Goal: Task Accomplishment & Management: Use online tool/utility

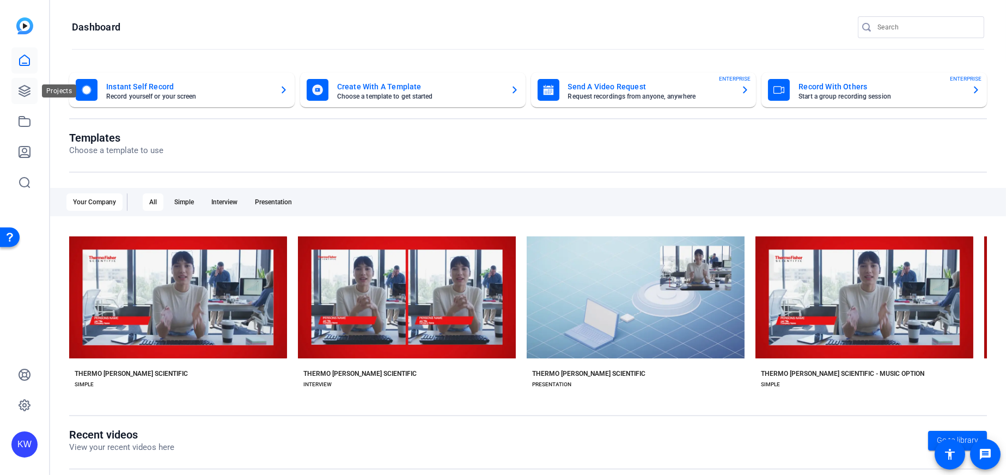
click at [19, 90] on icon at bounding box center [24, 90] width 13 height 13
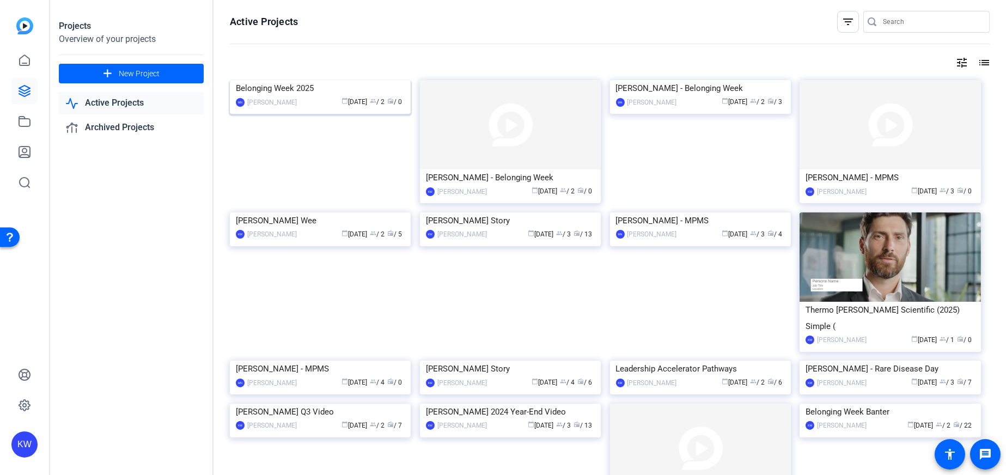
click at [298, 80] on img at bounding box center [320, 80] width 181 height 0
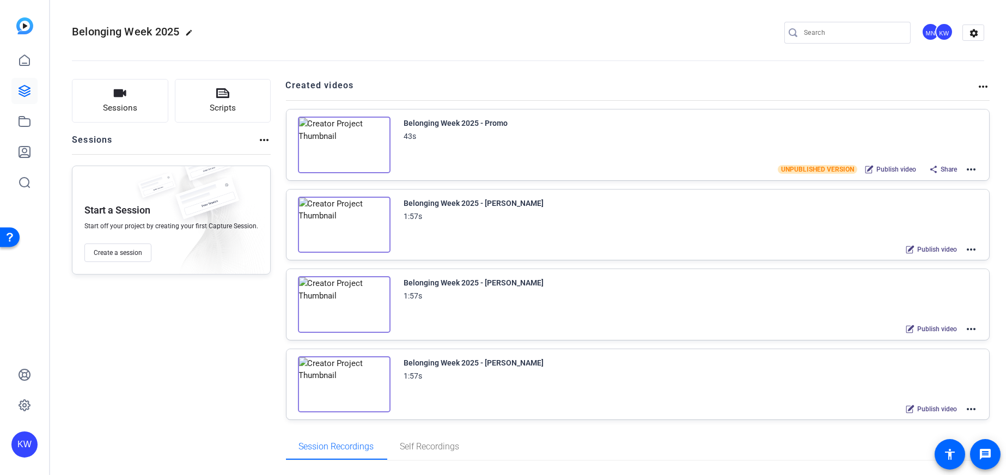
click at [337, 142] on img at bounding box center [344, 145] width 93 height 57
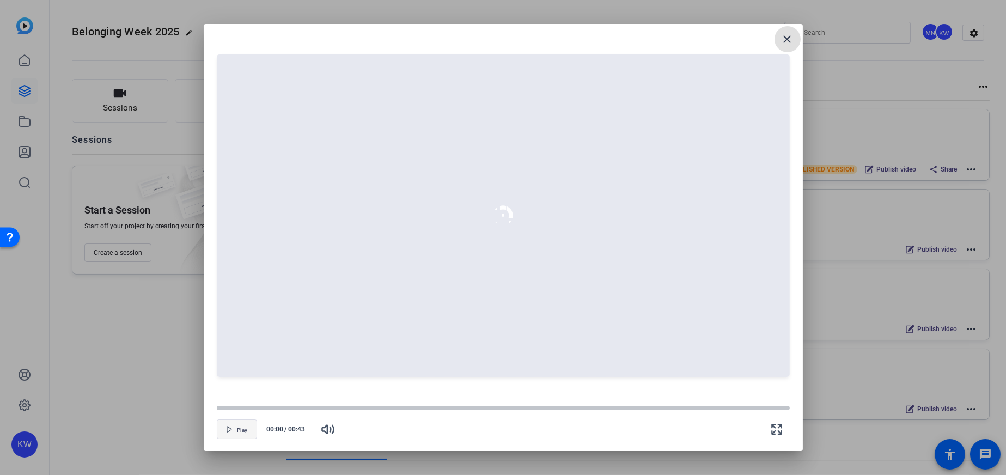
click at [222, 436] on span "button" at bounding box center [236, 429] width 39 height 26
click at [233, 424] on span "button" at bounding box center [236, 429] width 39 height 26
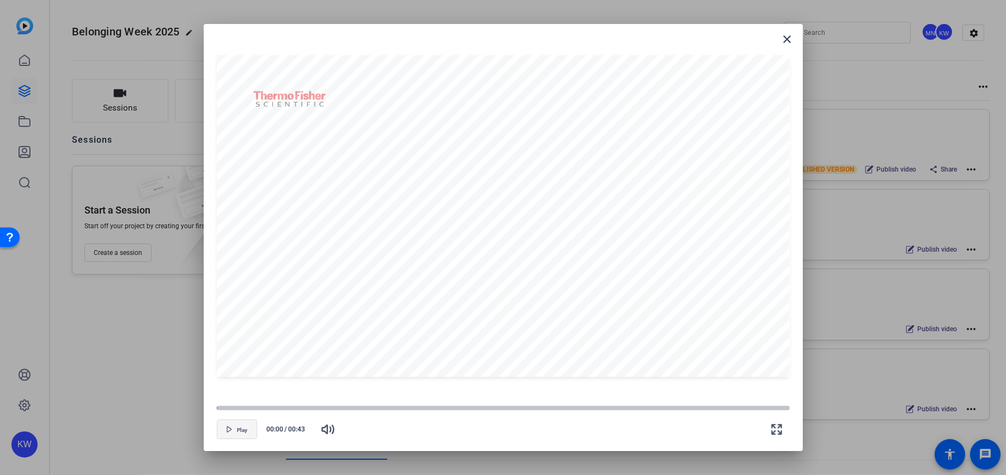
click at [235, 422] on span "button" at bounding box center [236, 429] width 39 height 26
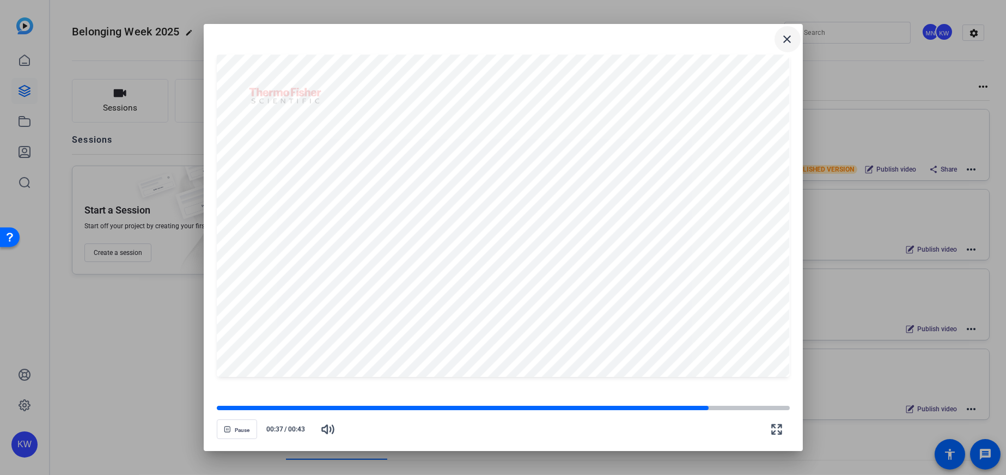
click at [785, 35] on mat-icon "close" at bounding box center [787, 39] width 13 height 13
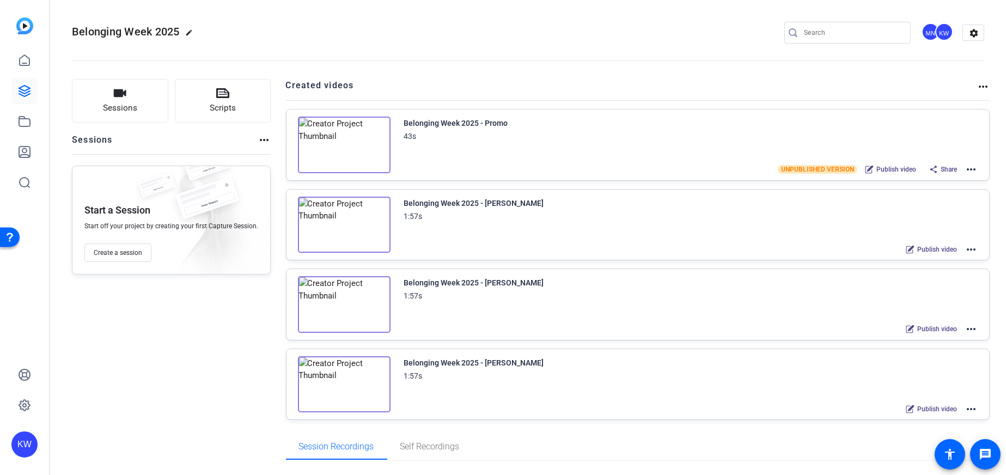
click at [345, 216] on img at bounding box center [344, 225] width 93 height 57
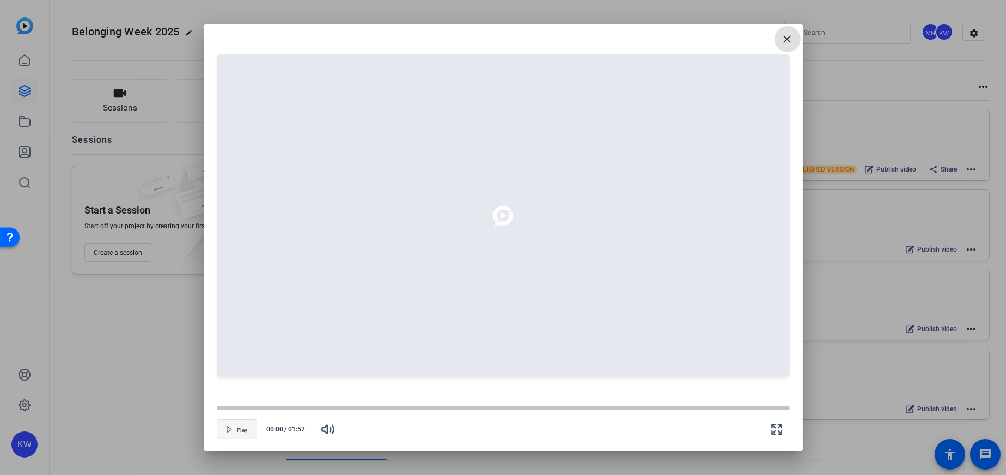
click at [229, 432] on icon "button" at bounding box center [229, 429] width 7 height 7
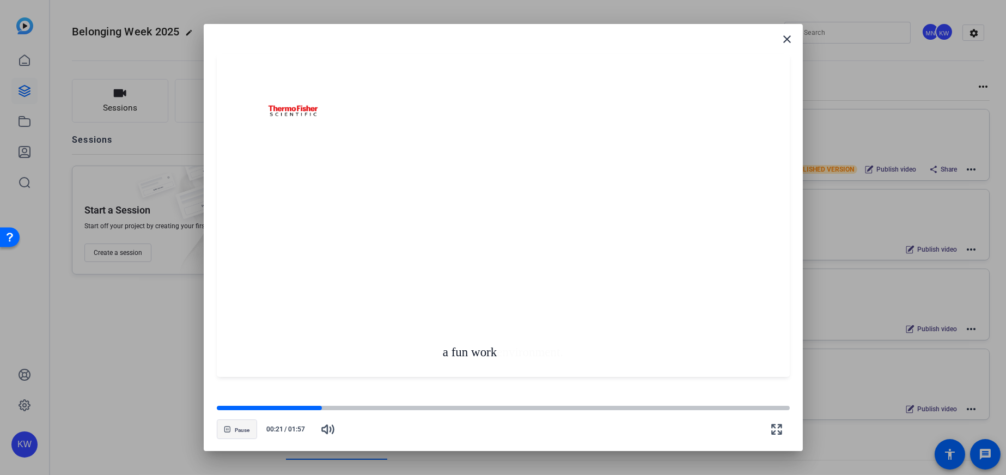
click at [233, 420] on span "button" at bounding box center [236, 429] width 39 height 26
click at [226, 427] on icon "button" at bounding box center [229, 429] width 7 height 7
click at [237, 430] on span "Pause" at bounding box center [242, 430] width 15 height 7
click at [786, 39] on mat-icon "close" at bounding box center [787, 39] width 13 height 13
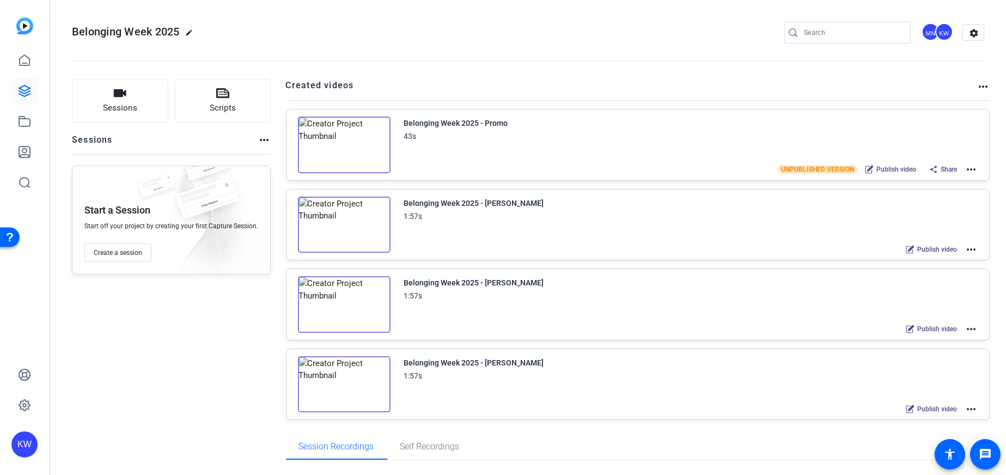
click at [340, 141] on img at bounding box center [344, 145] width 93 height 57
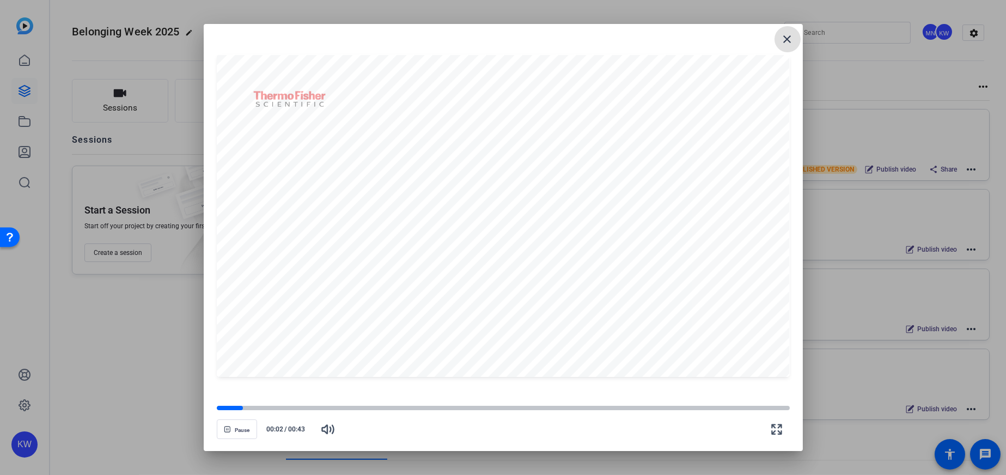
click at [790, 35] on mat-icon "close" at bounding box center [787, 39] width 13 height 13
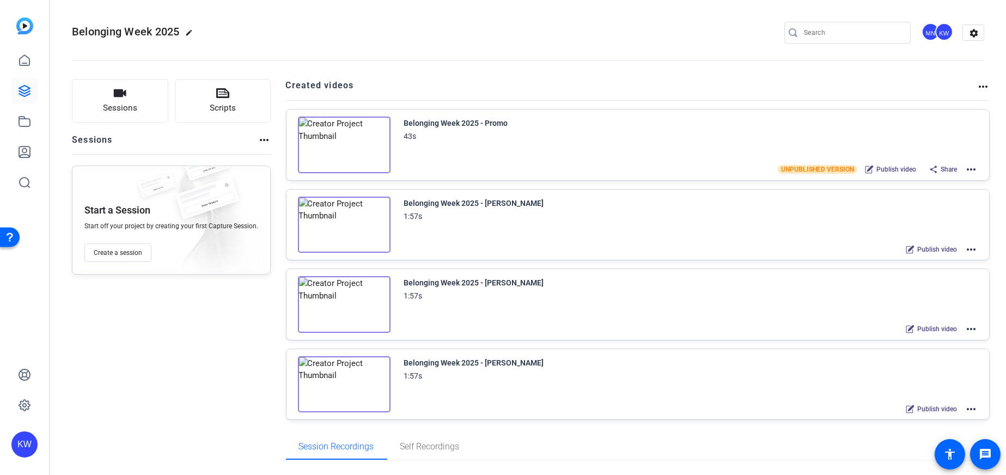
click at [965, 170] on mat-icon "more_horiz" at bounding box center [971, 169] width 13 height 13
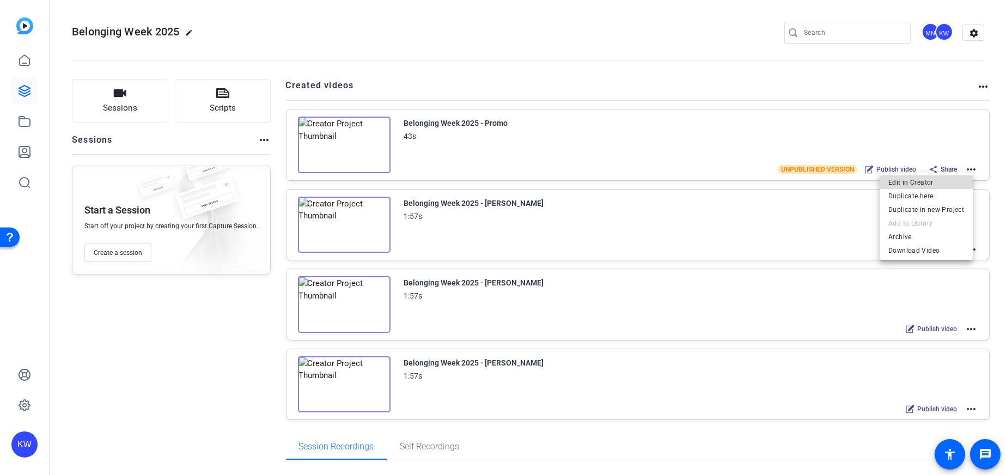
click at [930, 179] on span "Edit in Creator" at bounding box center [926, 181] width 76 height 13
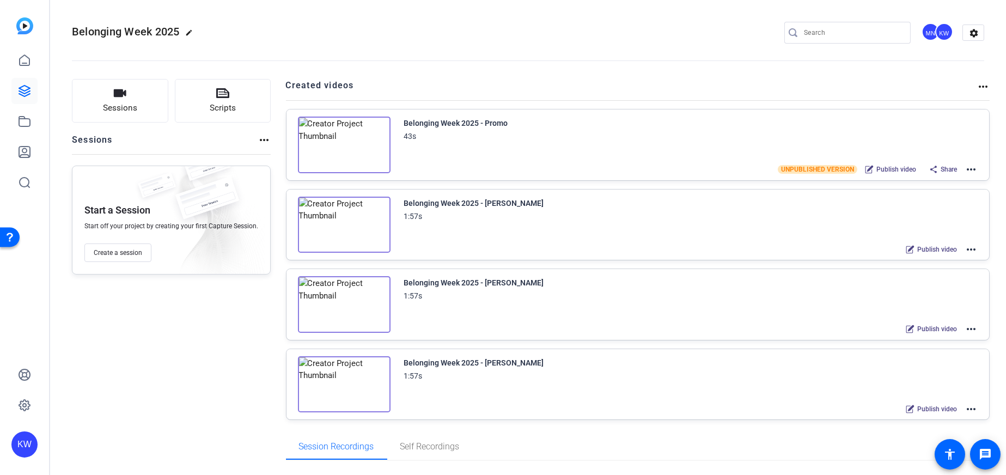
click at [800, 141] on div "Belonging Week 2025 - Promo 43s" at bounding box center [691, 130] width 574 height 26
click at [354, 139] on img at bounding box center [344, 145] width 93 height 57
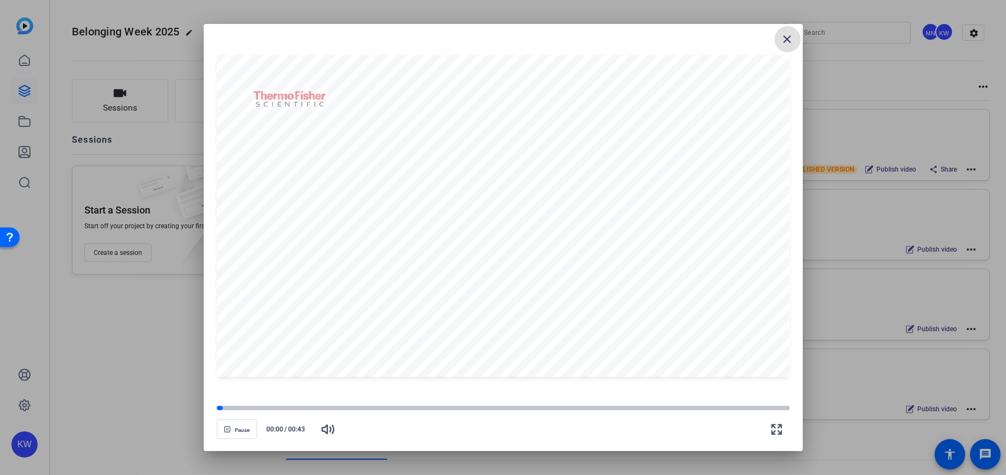
click at [783, 37] on mat-icon "close" at bounding box center [787, 39] width 13 height 13
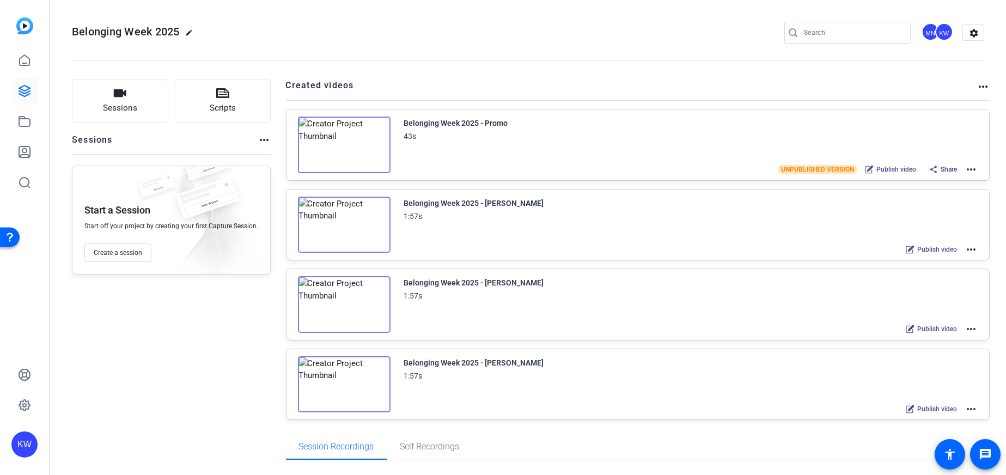
click at [973, 170] on div "Belonging Week 2025 - Promo 43s UNPUBLISHED VERSION Publish video Share more_ho…" at bounding box center [638, 144] width 703 height 71
click at [968, 170] on mat-icon "more_horiz" at bounding box center [971, 169] width 13 height 13
click at [918, 180] on span "Edit in Creator" at bounding box center [926, 181] width 76 height 13
click at [344, 298] on img at bounding box center [344, 304] width 93 height 57
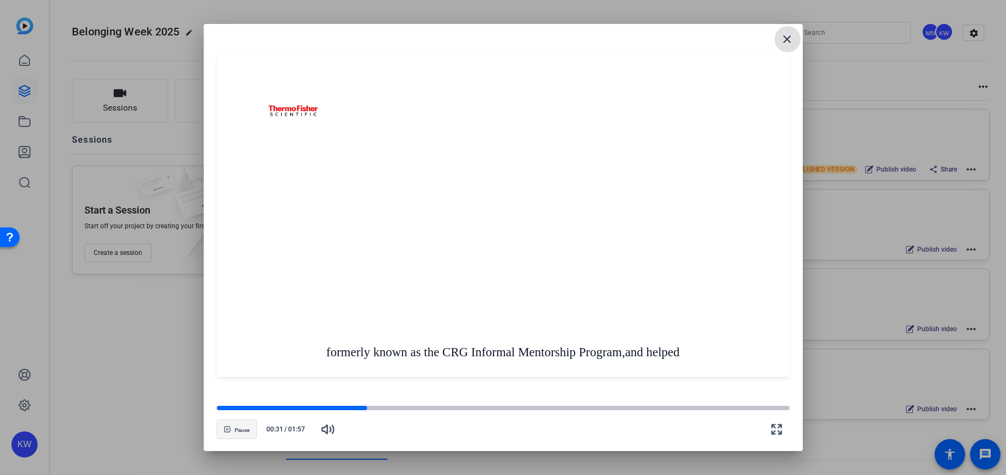
click at [233, 428] on span "button" at bounding box center [236, 429] width 39 height 26
click at [877, 78] on div at bounding box center [503, 237] width 1006 height 475
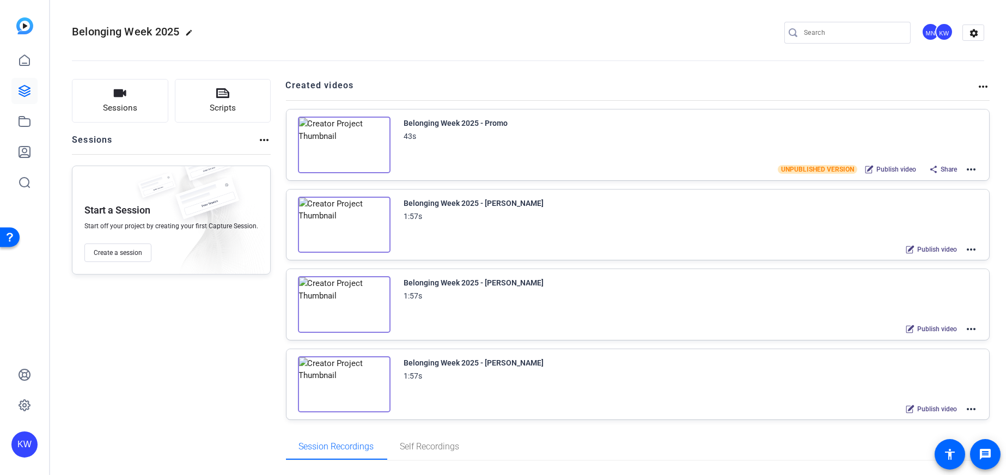
click at [967, 166] on mat-icon "more_horiz" at bounding box center [971, 169] width 13 height 13
click at [362, 146] on div at bounding box center [503, 237] width 1006 height 475
click at [327, 143] on img at bounding box center [344, 145] width 93 height 57
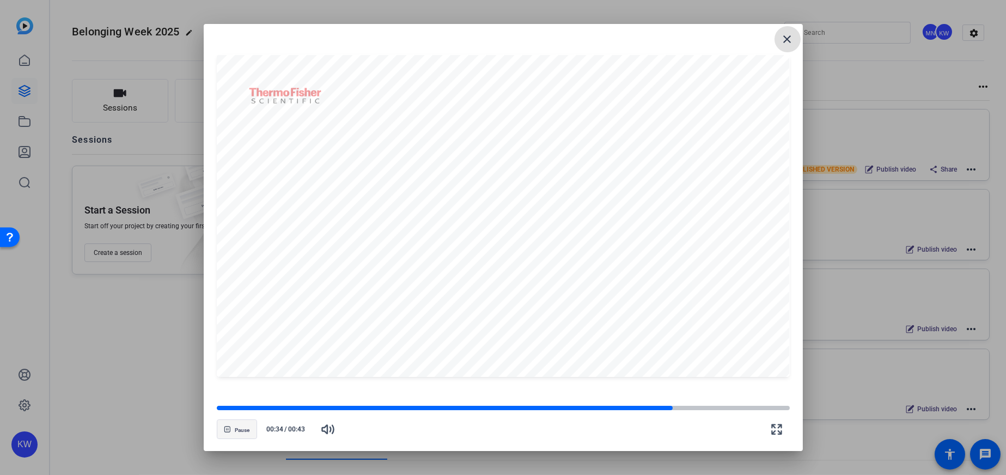
click at [234, 434] on span "button" at bounding box center [236, 429] width 39 height 26
click at [787, 33] on mat-icon "close" at bounding box center [787, 39] width 13 height 13
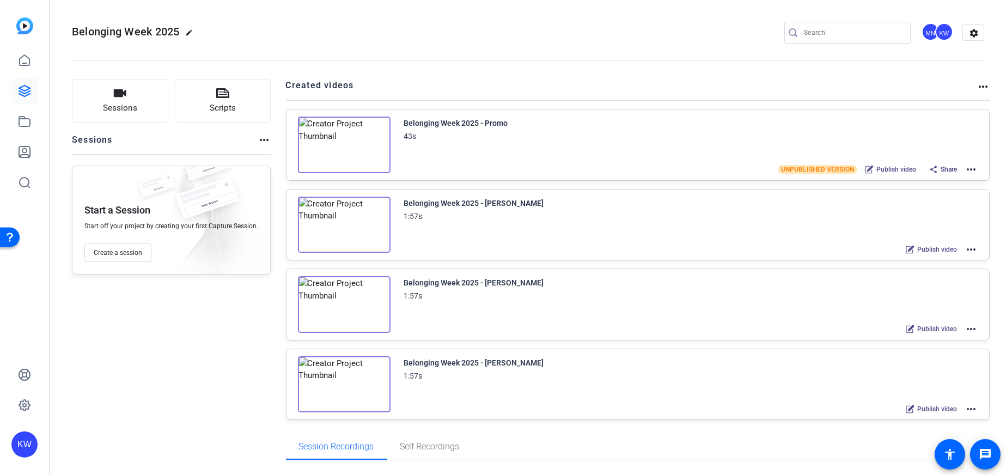
click at [345, 229] on img at bounding box center [344, 225] width 93 height 57
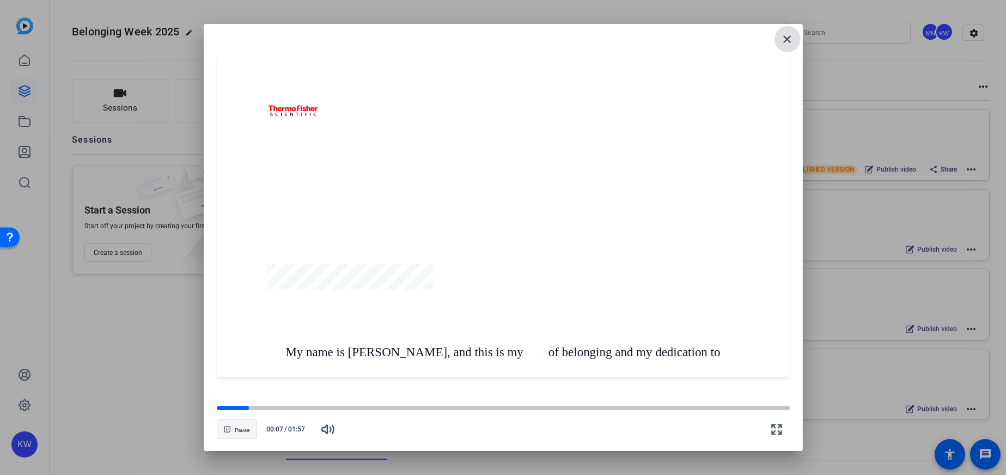
click at [238, 427] on span "Pause" at bounding box center [242, 430] width 15 height 7
click at [236, 430] on span "button" at bounding box center [236, 429] width 39 height 26
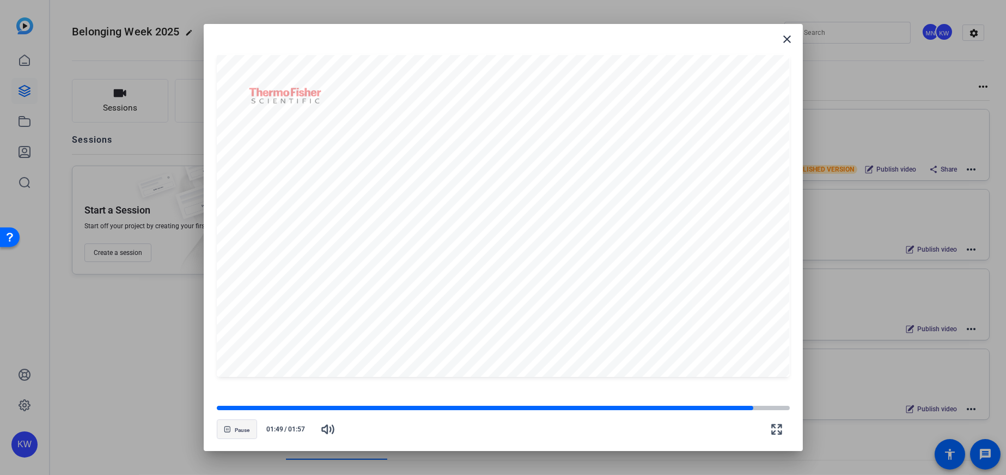
click at [237, 424] on span "button" at bounding box center [236, 429] width 39 height 26
click at [791, 35] on mat-icon "close" at bounding box center [787, 39] width 13 height 13
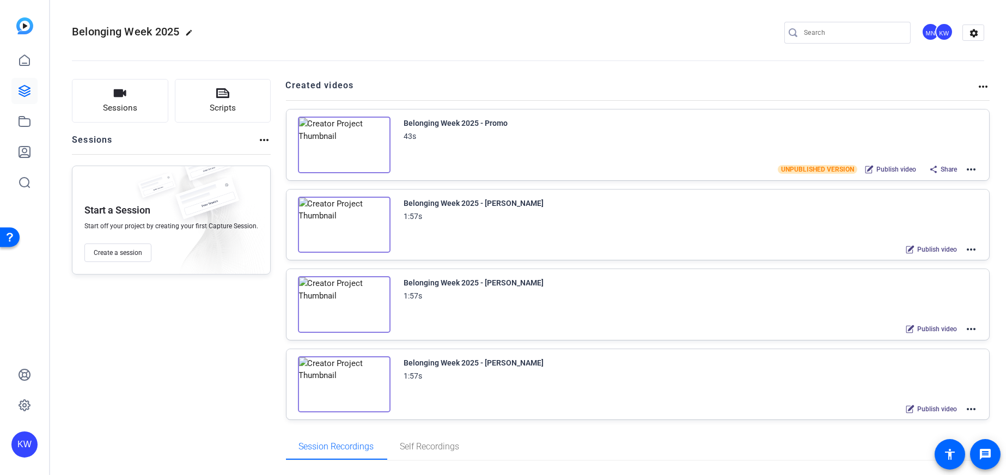
click at [966, 249] on mat-icon "more_horiz" at bounding box center [971, 249] width 13 height 13
click at [913, 258] on span "Edit in Creator" at bounding box center [926, 261] width 76 height 13
click at [328, 389] on img at bounding box center [344, 384] width 93 height 57
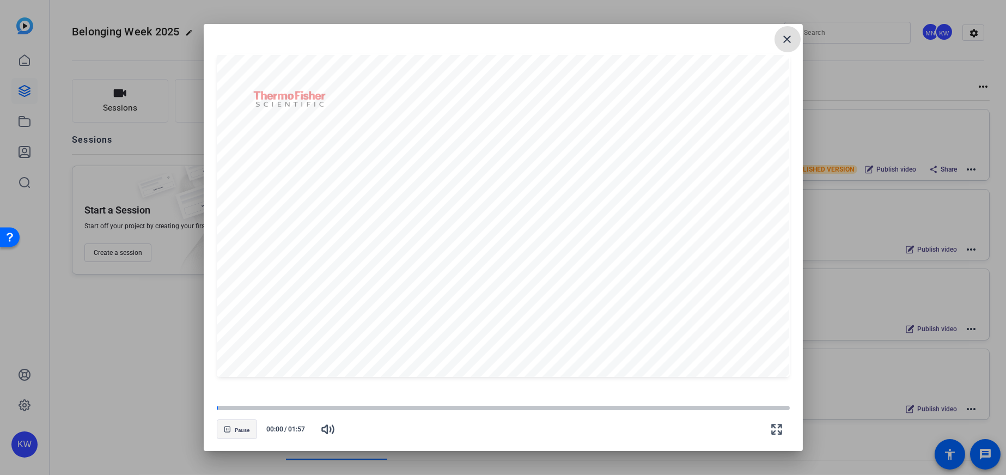
click at [245, 432] on span "Pause" at bounding box center [242, 430] width 15 height 7
click at [244, 429] on span "Play" at bounding box center [242, 430] width 10 height 7
click at [240, 406] on div at bounding box center [503, 407] width 573 height 5
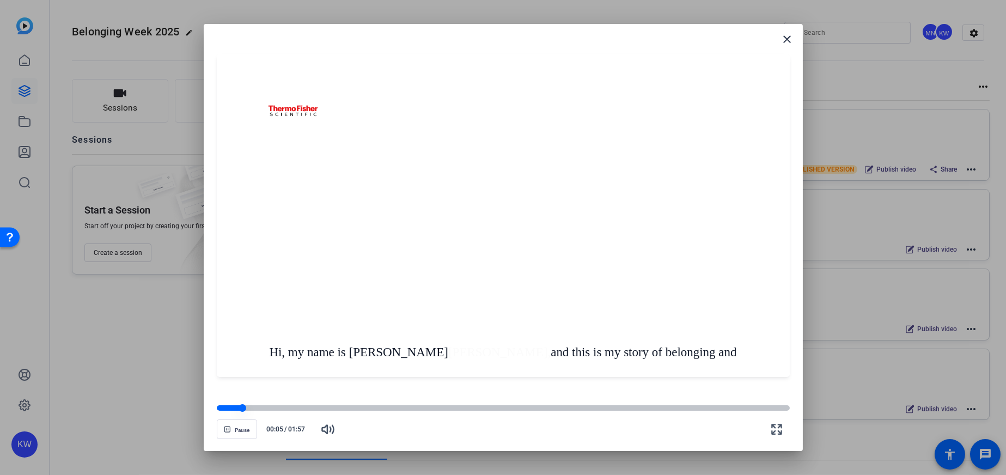
click at [255, 406] on div at bounding box center [503, 407] width 573 height 5
click at [226, 428] on icon "button" at bounding box center [227, 429] width 7 height 7
click at [787, 35] on mat-icon "close" at bounding box center [787, 39] width 13 height 13
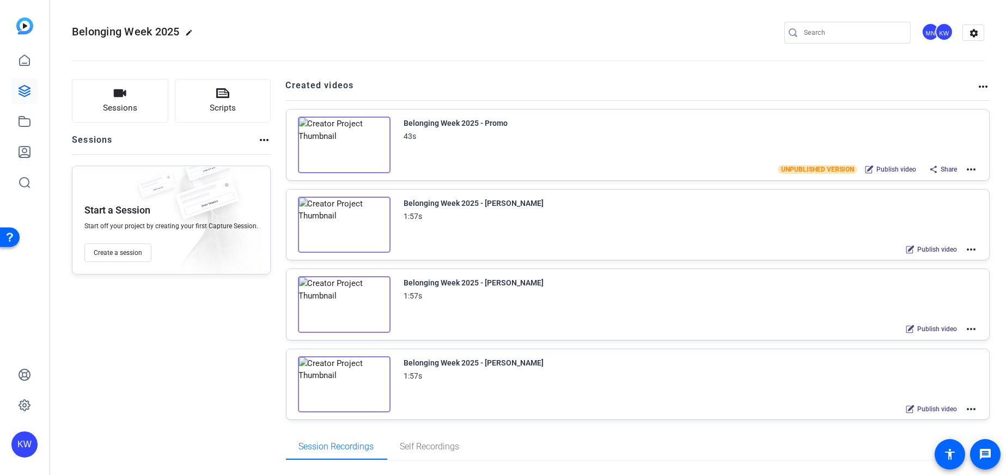
click at [344, 322] on img at bounding box center [344, 304] width 93 height 57
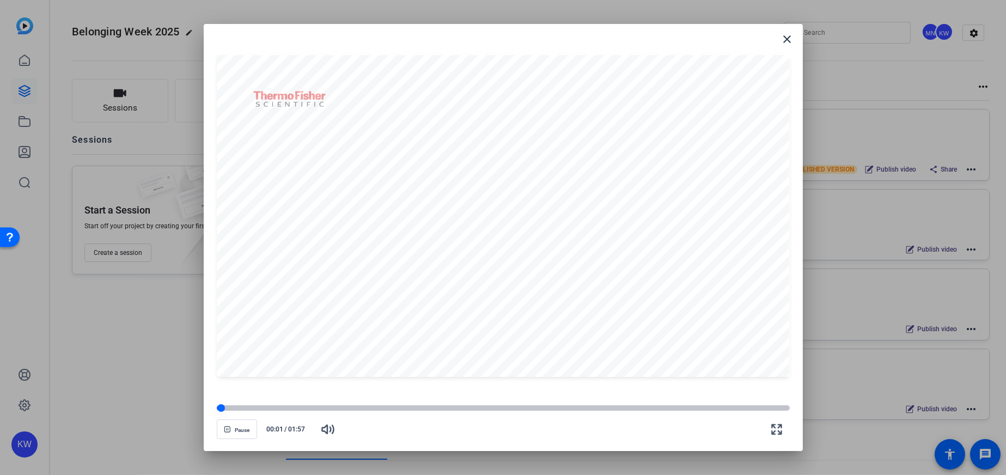
click at [264, 409] on div at bounding box center [503, 407] width 573 height 5
click at [236, 430] on span "Pause" at bounding box center [242, 430] width 15 height 7
click at [795, 40] on span at bounding box center [788, 39] width 26 height 26
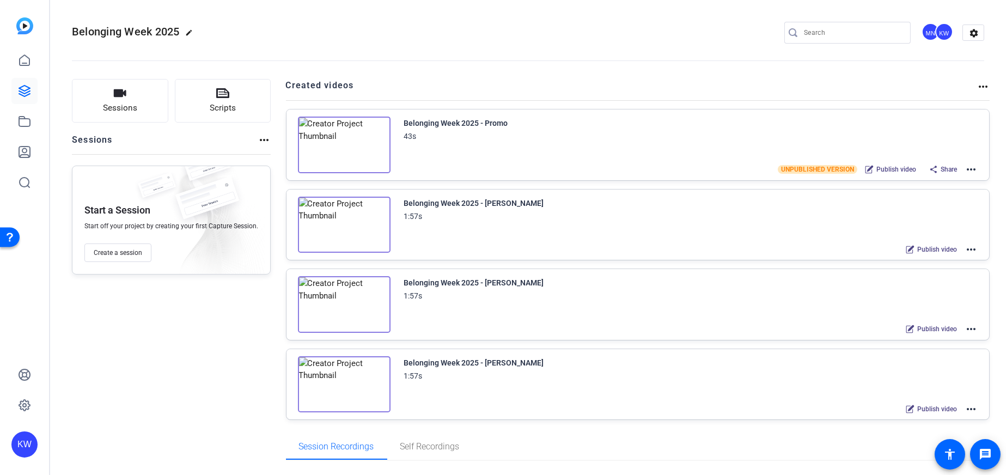
click at [340, 295] on img at bounding box center [344, 304] width 93 height 57
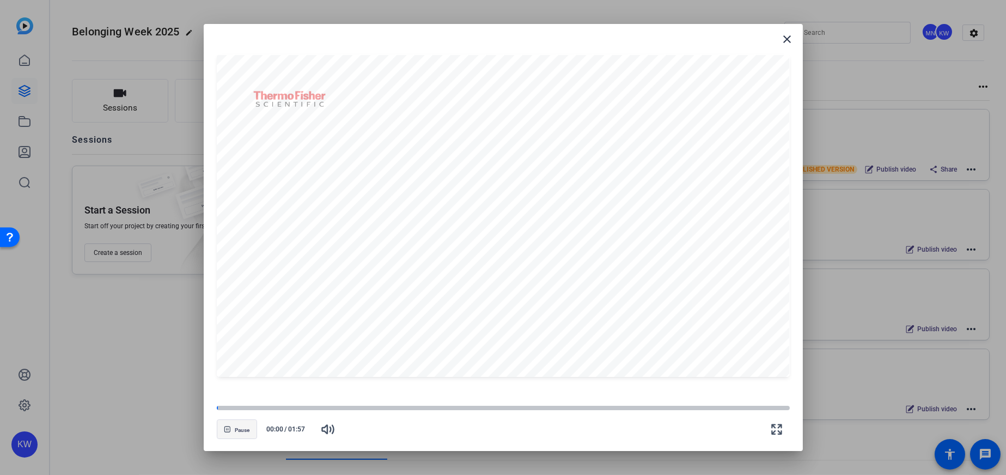
click at [240, 437] on span "button" at bounding box center [236, 429] width 39 height 26
click at [235, 432] on span "button" at bounding box center [236, 429] width 39 height 26
click at [779, 43] on span at bounding box center [788, 39] width 26 height 26
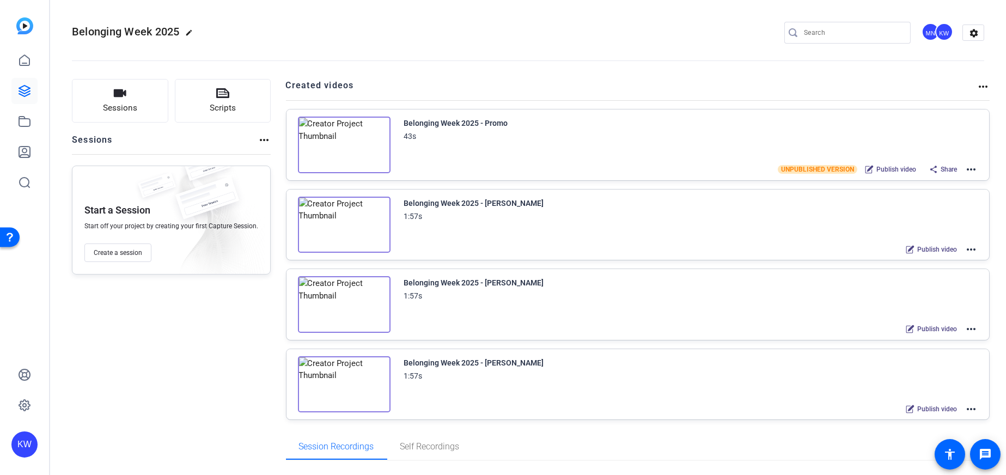
click at [970, 329] on mat-icon "more_horiz" at bounding box center [971, 328] width 13 height 13
click at [913, 339] on span "Edit in Creator" at bounding box center [926, 341] width 76 height 13
click at [972, 242] on div "Publish video more_horiz" at bounding box center [938, 249] width 77 height 14
click at [965, 248] on mat-icon "more_horiz" at bounding box center [971, 249] width 13 height 13
click at [909, 263] on span "Edit in Creator" at bounding box center [926, 261] width 76 height 13
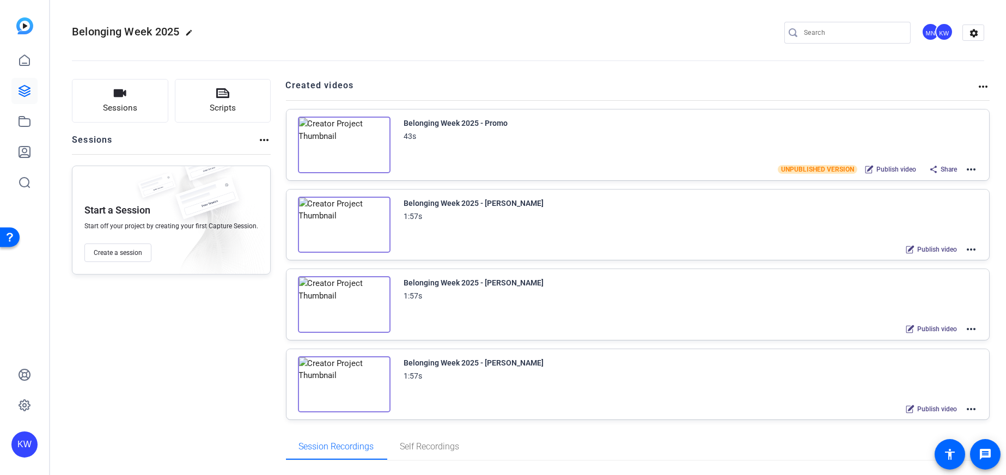
click at [340, 301] on img at bounding box center [344, 304] width 93 height 57
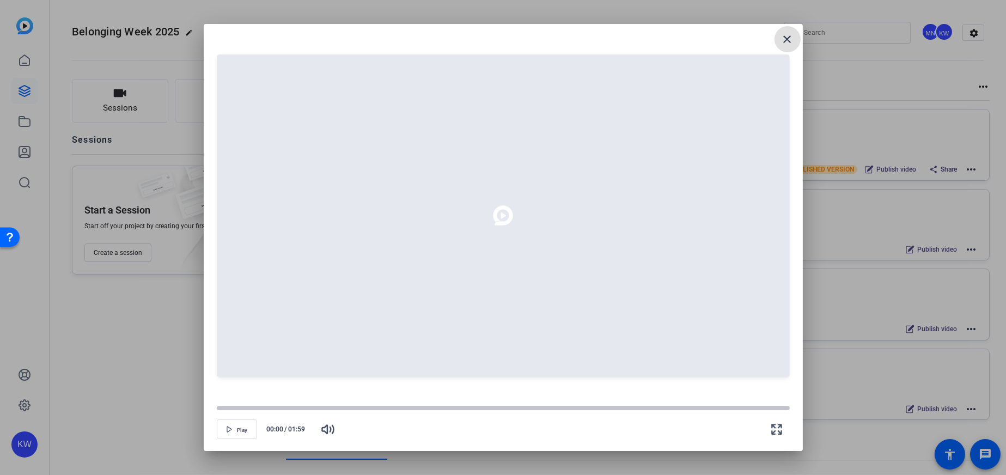
click at [782, 38] on mat-icon "close" at bounding box center [787, 39] width 13 height 13
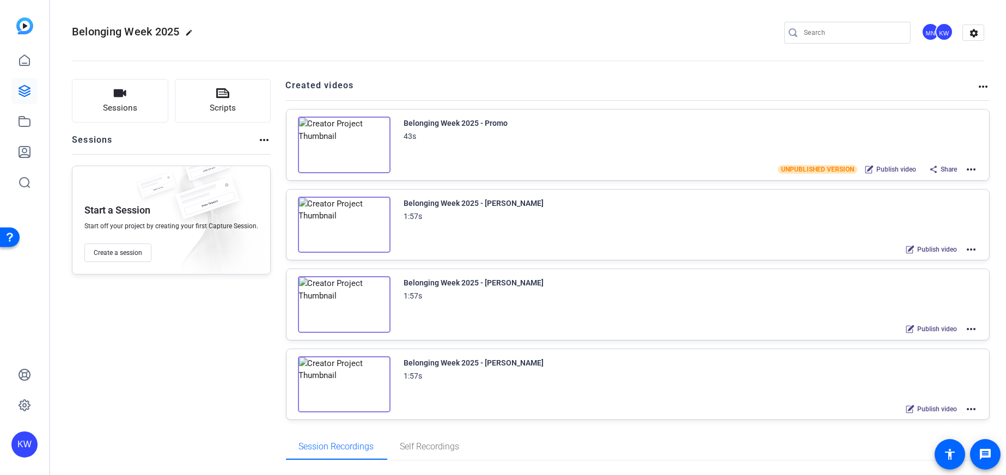
click at [974, 326] on div "Belonging Week 2025 - [PERSON_NAME] 1:57s Publish video more_horiz" at bounding box center [638, 304] width 703 height 71
click at [965, 326] on mat-icon "more_horiz" at bounding box center [971, 328] width 13 height 13
click at [901, 337] on span "Edit in Creator" at bounding box center [926, 341] width 76 height 13
click at [350, 221] on img at bounding box center [344, 225] width 93 height 57
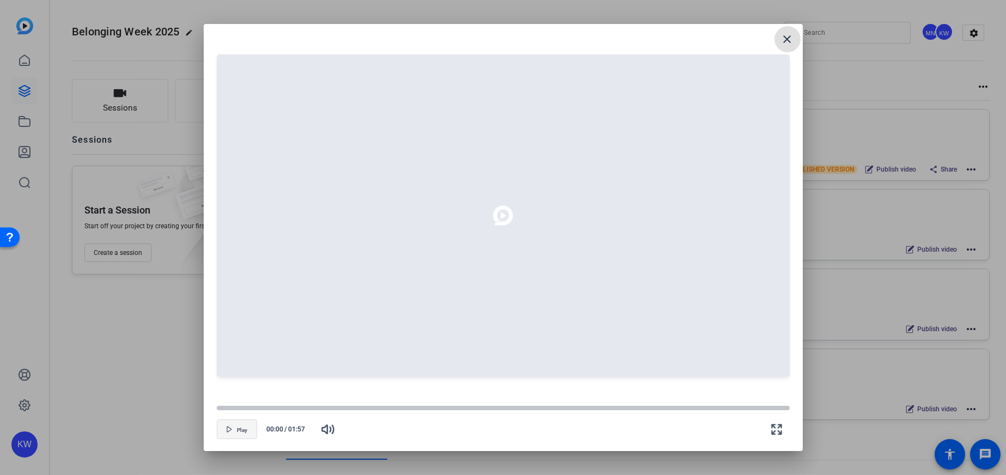
click at [222, 429] on span "button" at bounding box center [236, 429] width 39 height 26
click at [228, 428] on icon "button" at bounding box center [229, 429] width 7 height 7
click at [240, 435] on span "button" at bounding box center [236, 429] width 39 height 26
click at [236, 425] on span "button" at bounding box center [236, 429] width 39 height 26
click at [229, 430] on icon "button" at bounding box center [229, 429] width 7 height 7
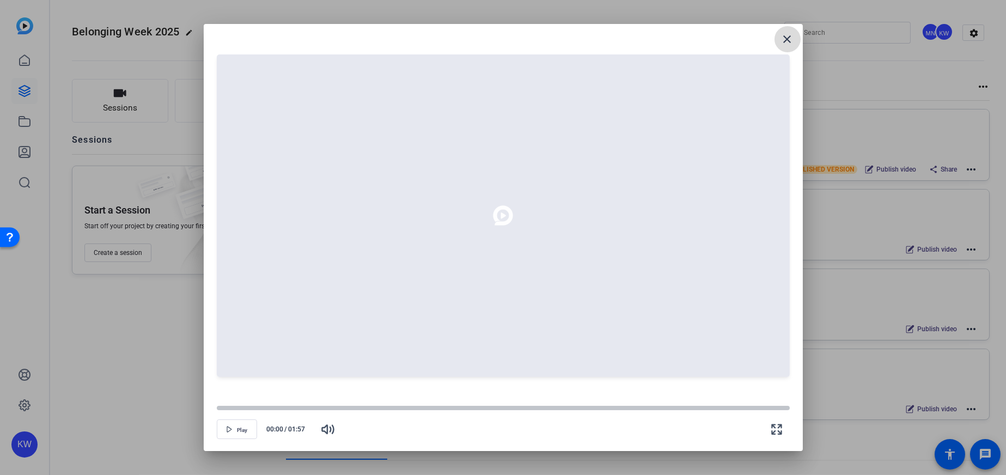
click at [787, 35] on mat-icon "close" at bounding box center [787, 39] width 13 height 13
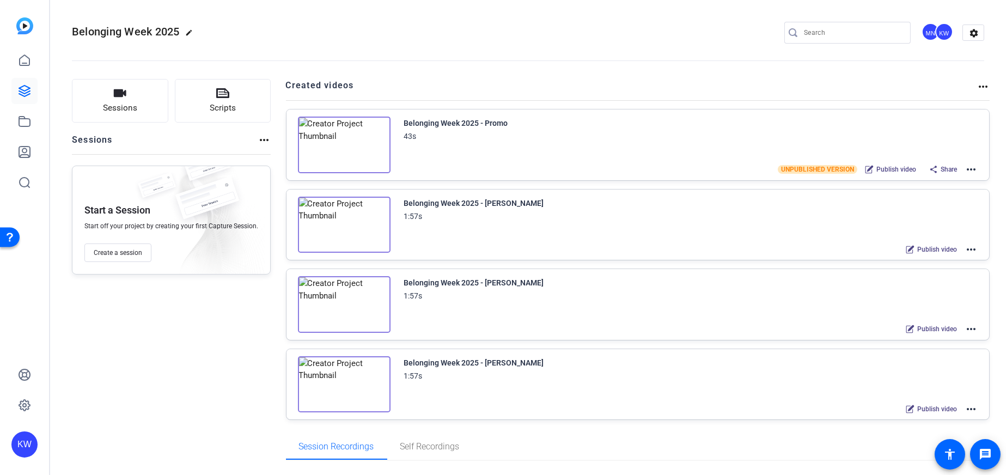
click at [341, 145] on img at bounding box center [344, 145] width 93 height 57
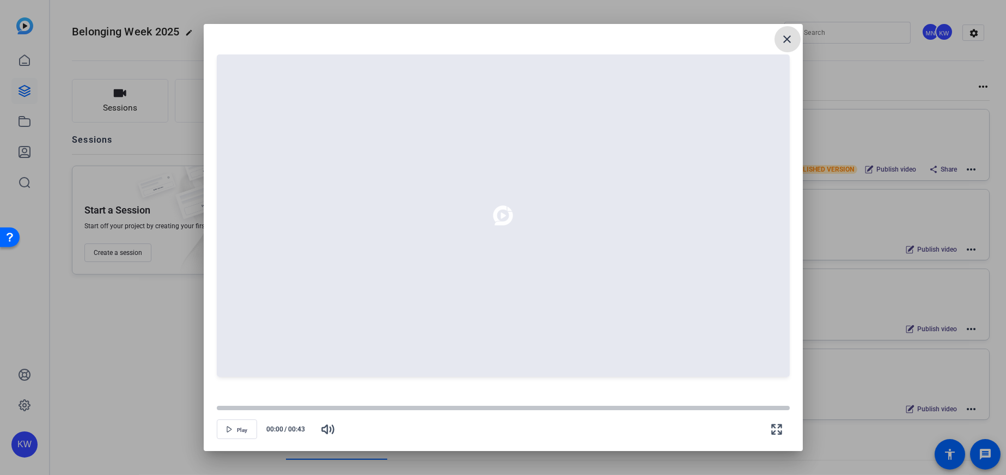
click at [785, 32] on button "close" at bounding box center [788, 39] width 26 height 26
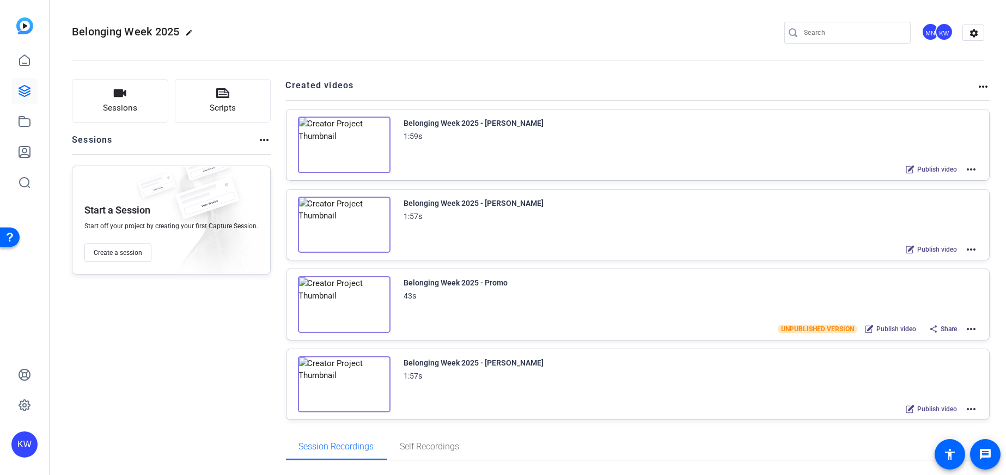
click at [345, 215] on img at bounding box center [344, 225] width 93 height 57
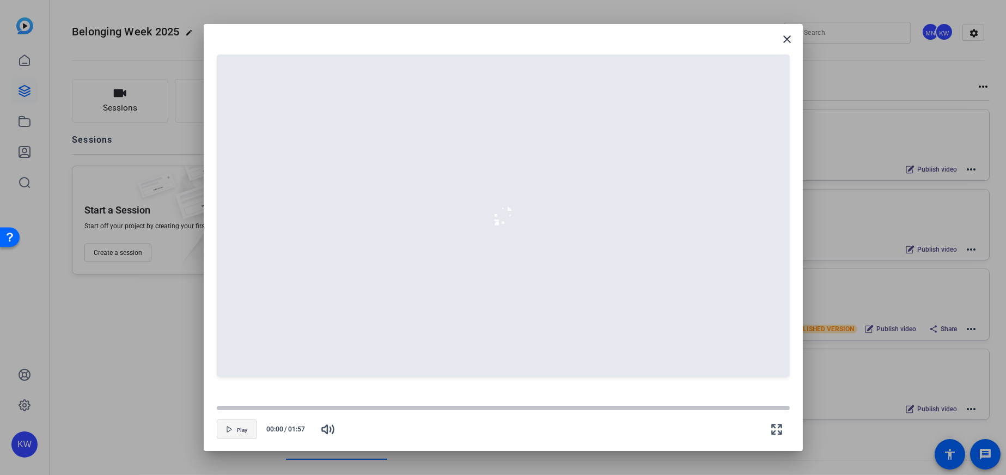
click at [233, 428] on span "button" at bounding box center [236, 429] width 39 height 26
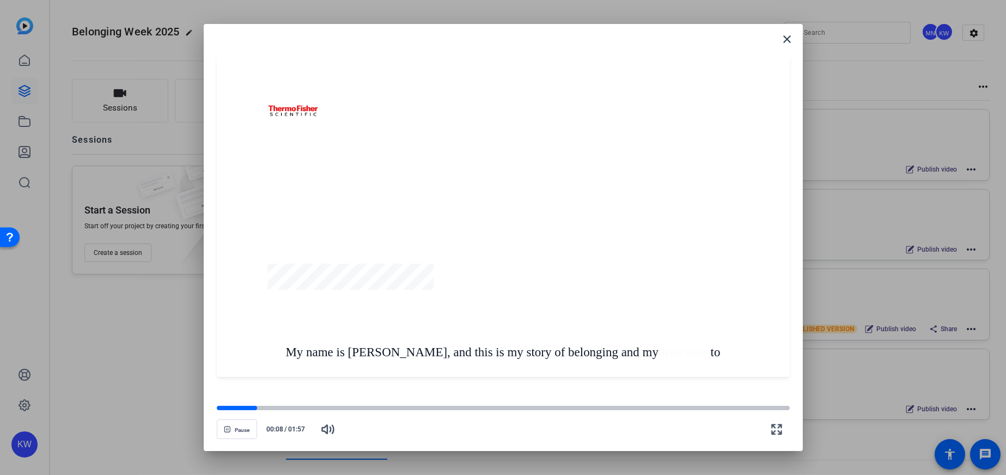
click at [318, 351] on div at bounding box center [503, 215] width 573 height 322
click at [790, 33] on mat-icon "close" at bounding box center [787, 39] width 13 height 13
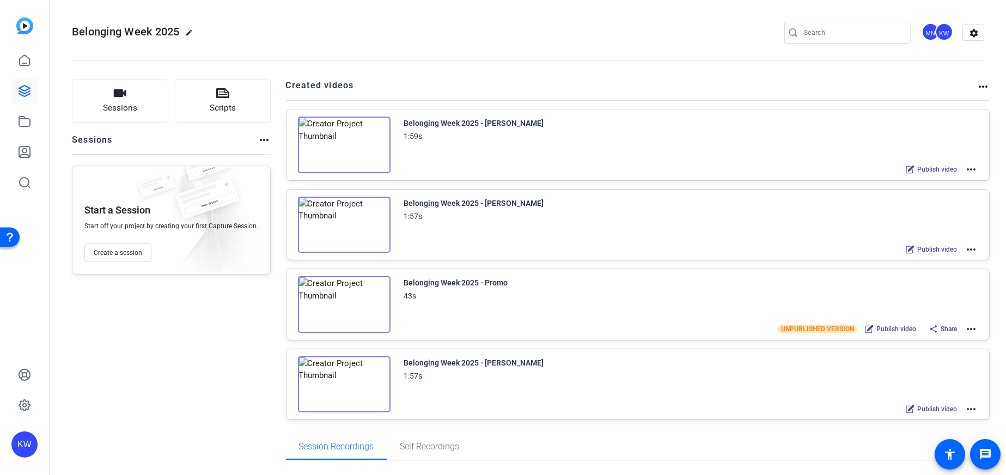
click at [345, 141] on img at bounding box center [344, 145] width 93 height 57
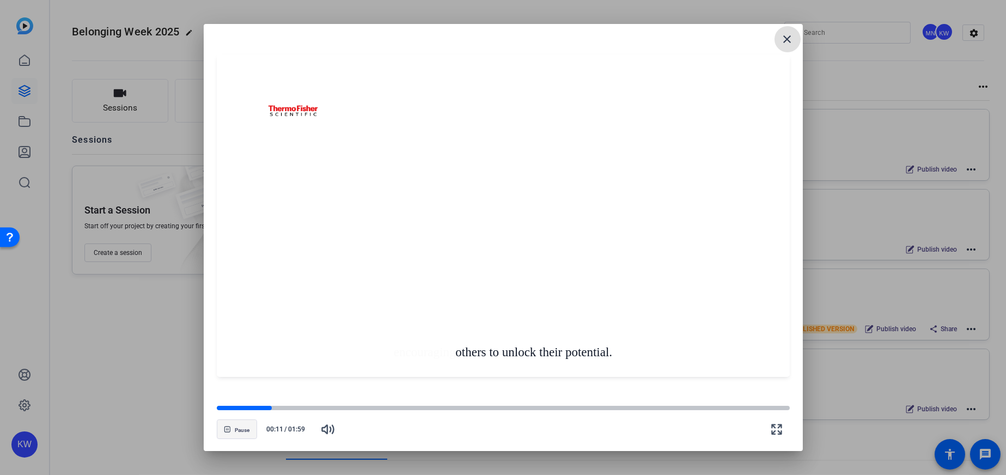
click at [233, 424] on span "button" at bounding box center [236, 429] width 39 height 26
click at [784, 33] on mat-icon "close" at bounding box center [787, 39] width 13 height 13
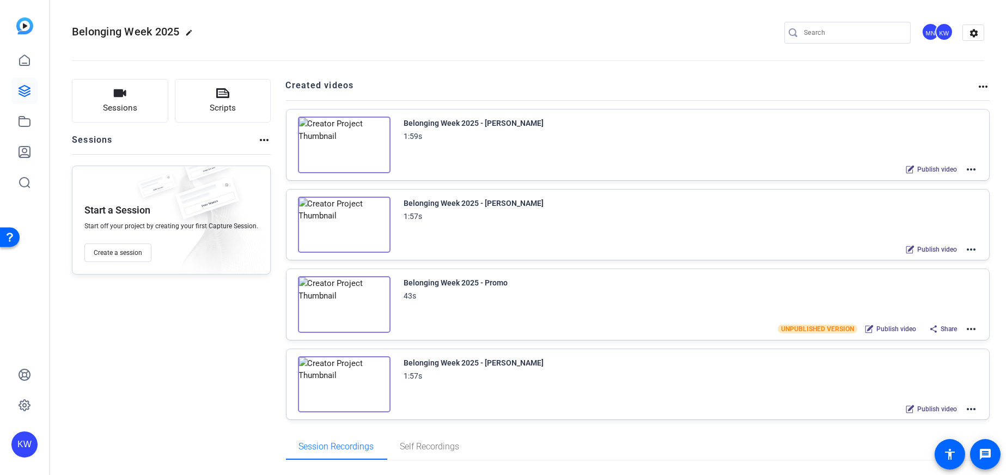
click at [971, 325] on mat-icon "more_horiz" at bounding box center [971, 328] width 13 height 13
click at [916, 339] on span "Edit in Creator" at bounding box center [926, 341] width 76 height 13
click at [355, 152] on img at bounding box center [344, 145] width 93 height 57
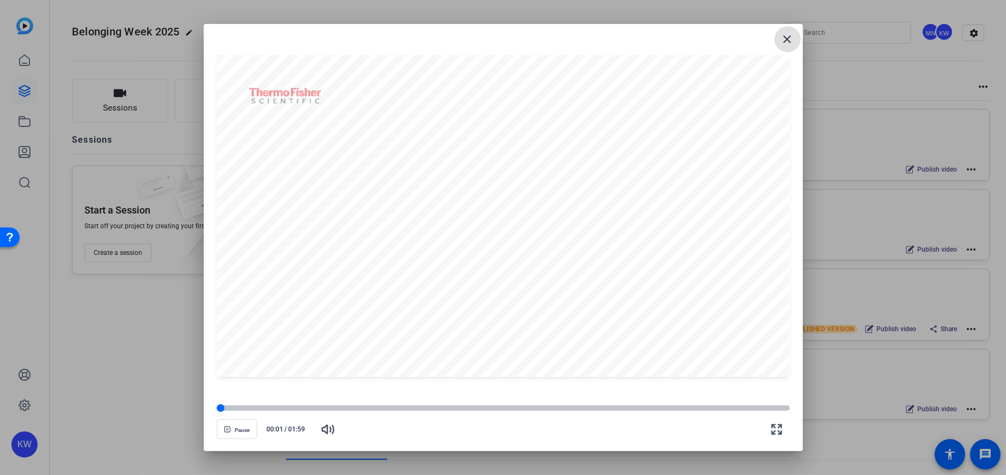
click at [240, 409] on div at bounding box center [503, 407] width 573 height 5
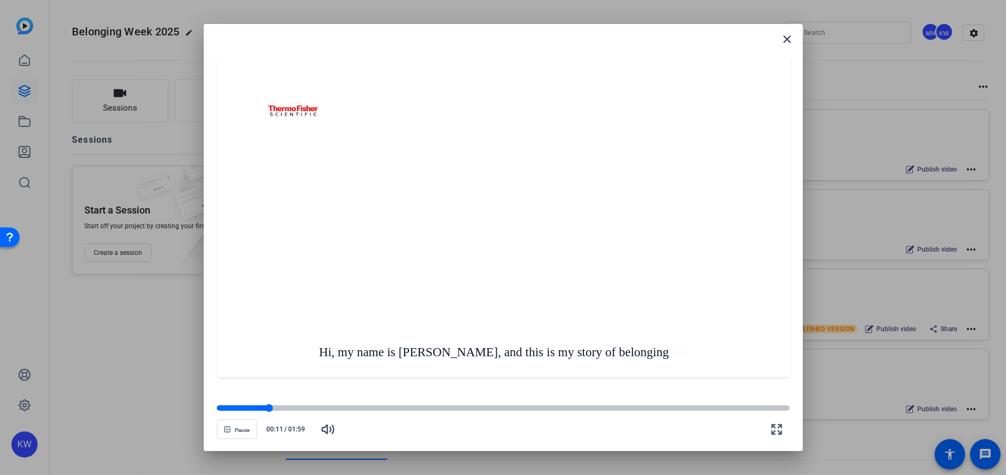
click at [244, 409] on div at bounding box center [243, 407] width 52 height 5
click at [235, 428] on span "Pause" at bounding box center [242, 430] width 15 height 7
click at [783, 40] on mat-icon "close" at bounding box center [787, 39] width 13 height 13
